Goal: Task Accomplishment & Management: Manage account settings

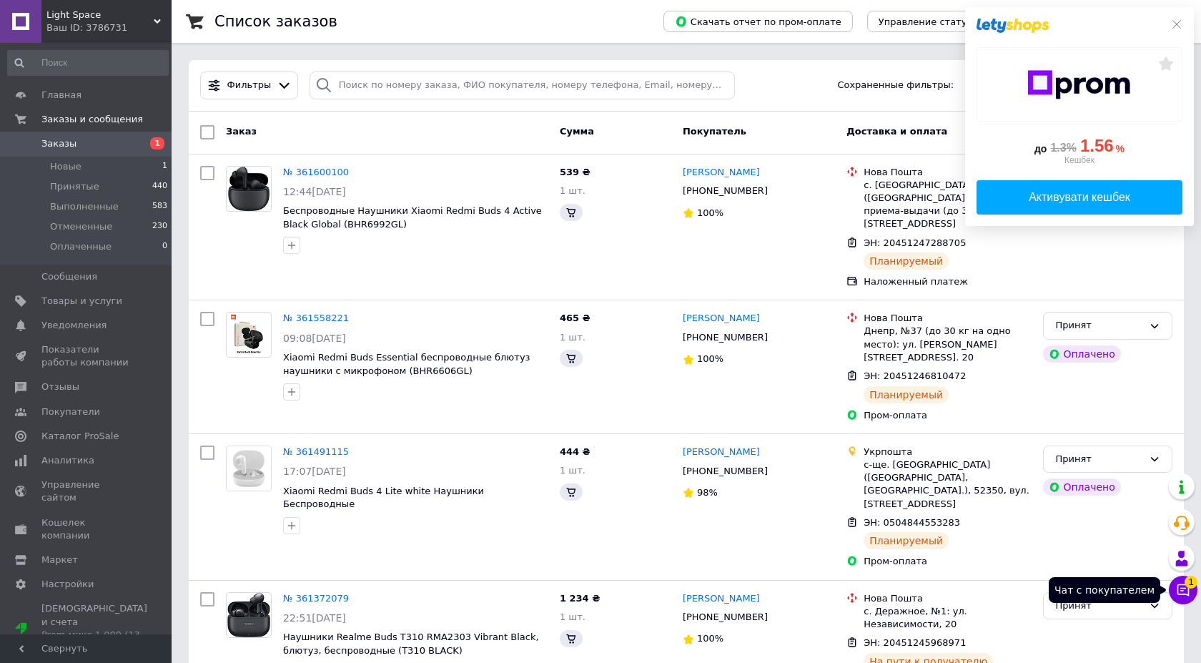
click at [1177, 594] on icon at bounding box center [1183, 590] width 14 height 14
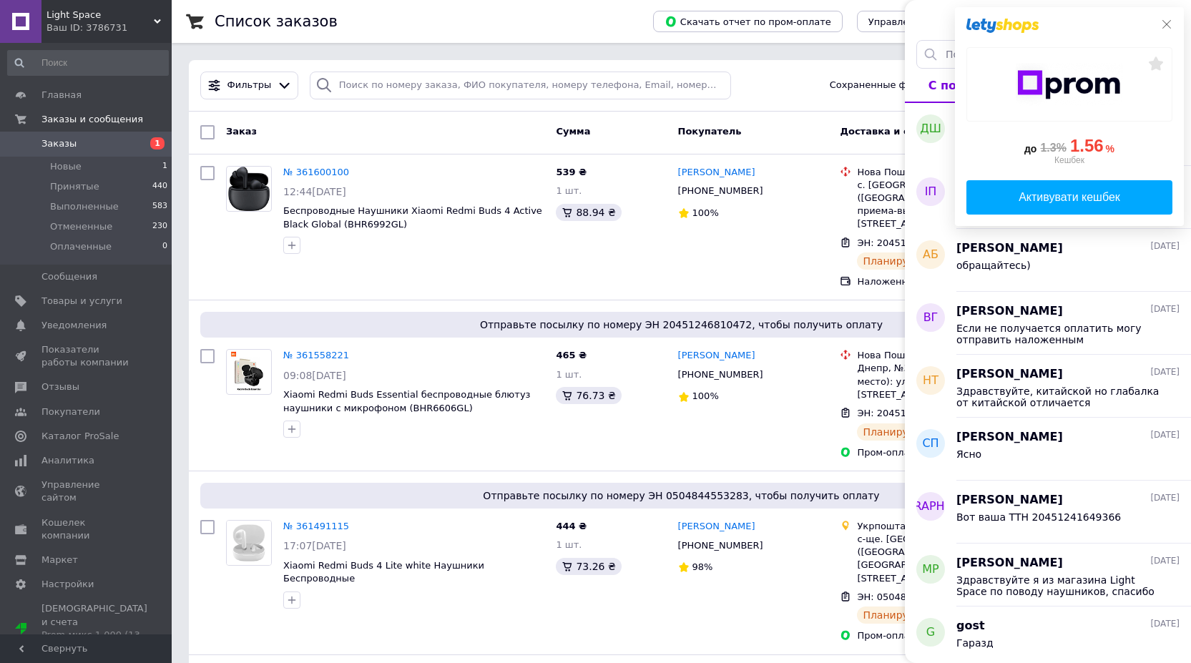
click at [1166, 30] on div "до 1.3% 1.56 % Кешбек Активувати кешбек" at bounding box center [1069, 116] width 229 height 219
click at [1167, 27] on icon at bounding box center [1166, 24] width 11 height 11
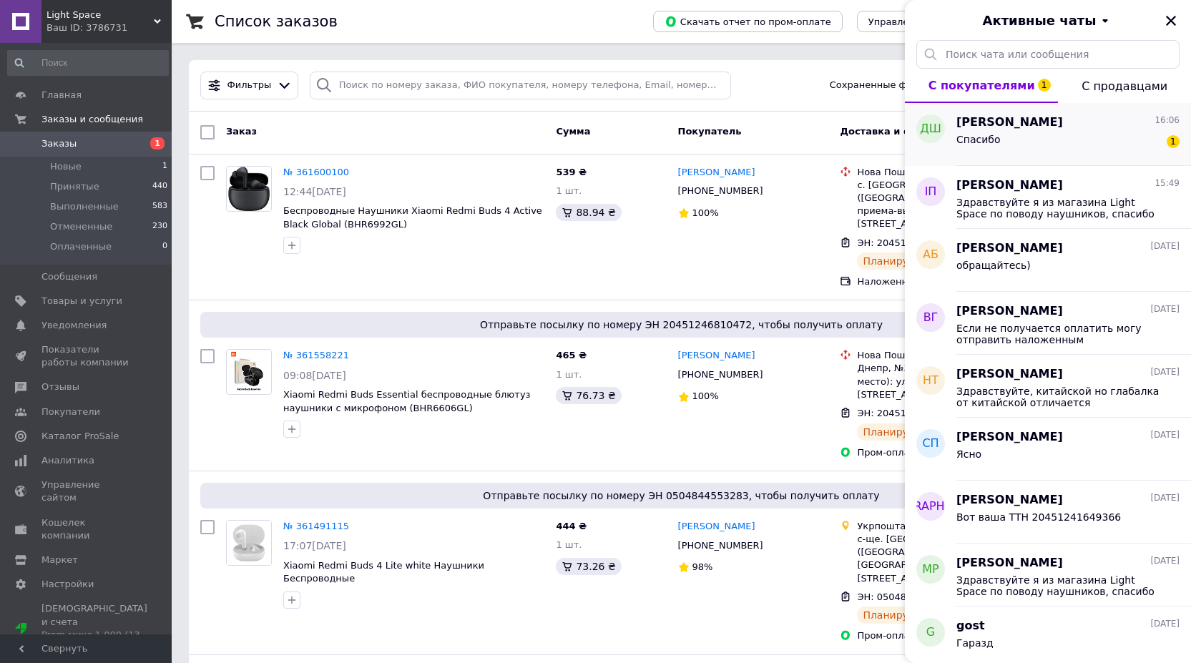
click at [1088, 134] on div "Спасибо 1" at bounding box center [1067, 142] width 223 height 23
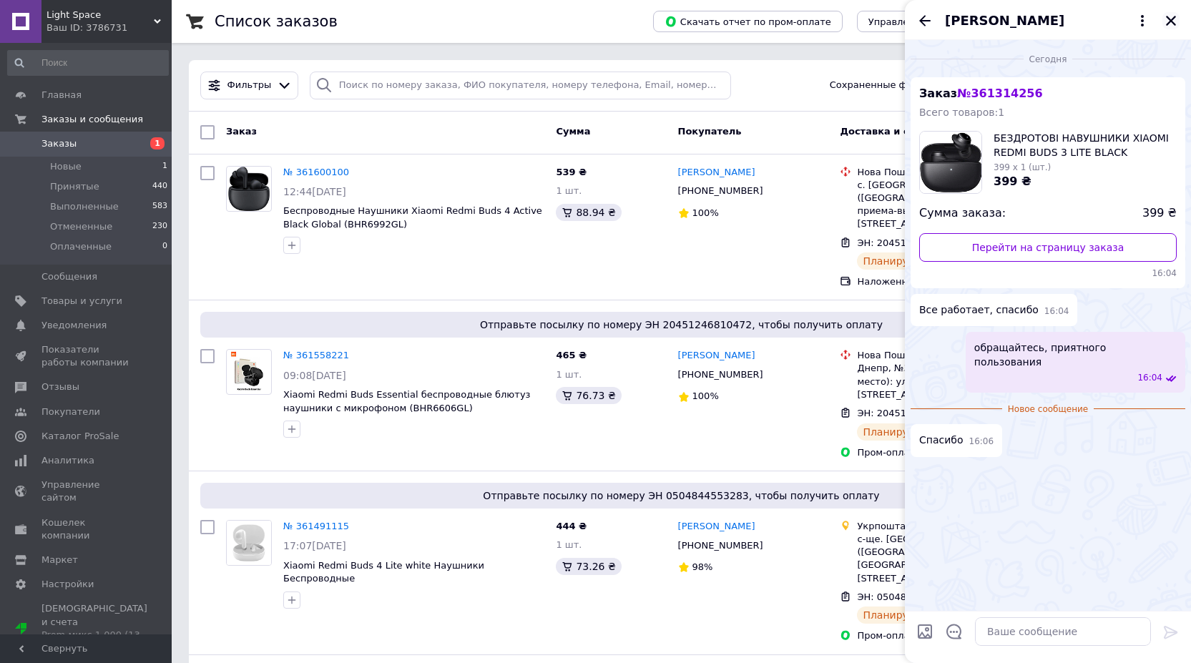
click at [1171, 18] on icon "Закрыть" at bounding box center [1170, 20] width 13 height 13
